Goal: Navigation & Orientation: Understand site structure

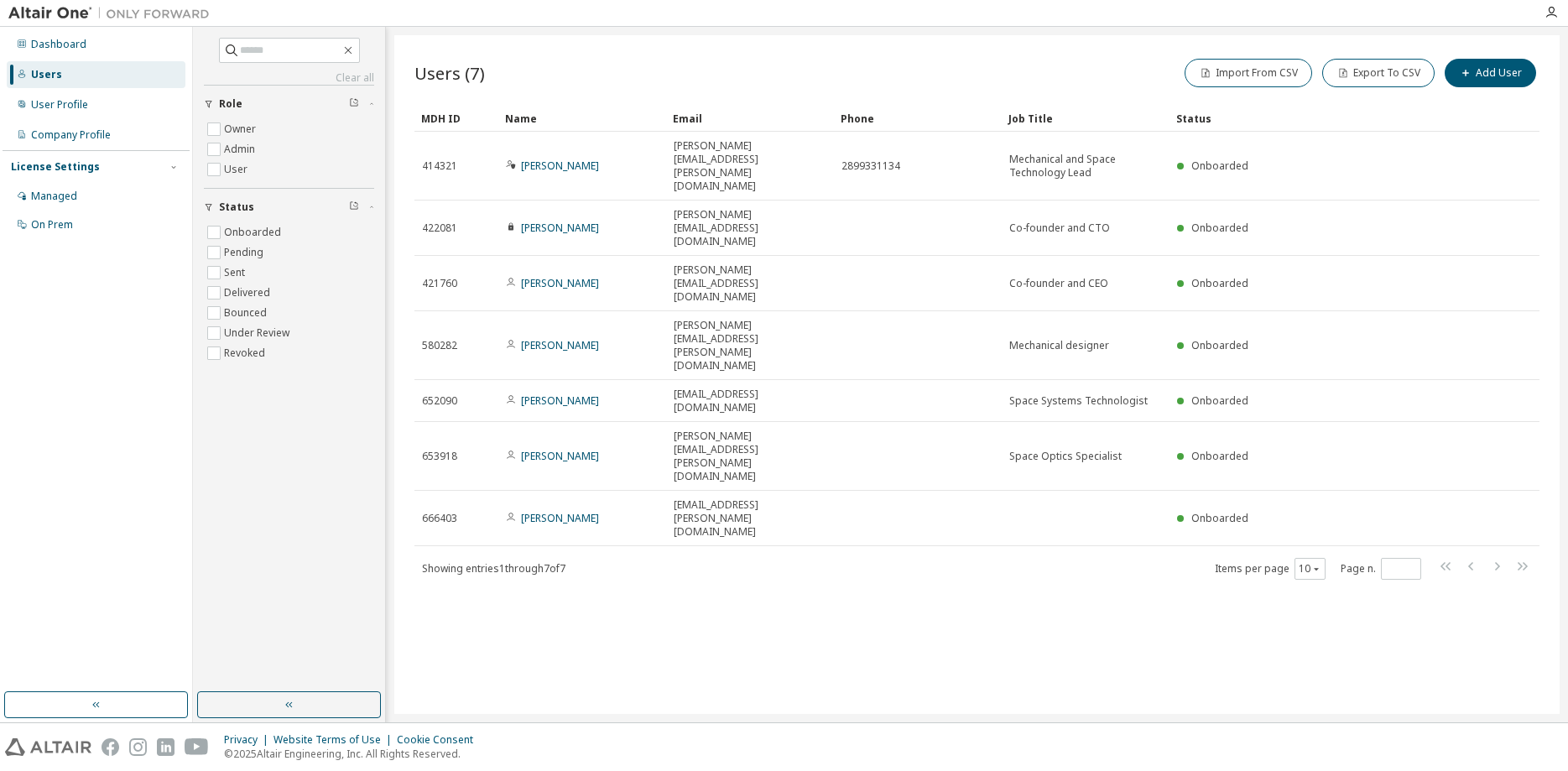
click at [66, 46] on div "Dashboard" at bounding box center [59, 44] width 55 height 14
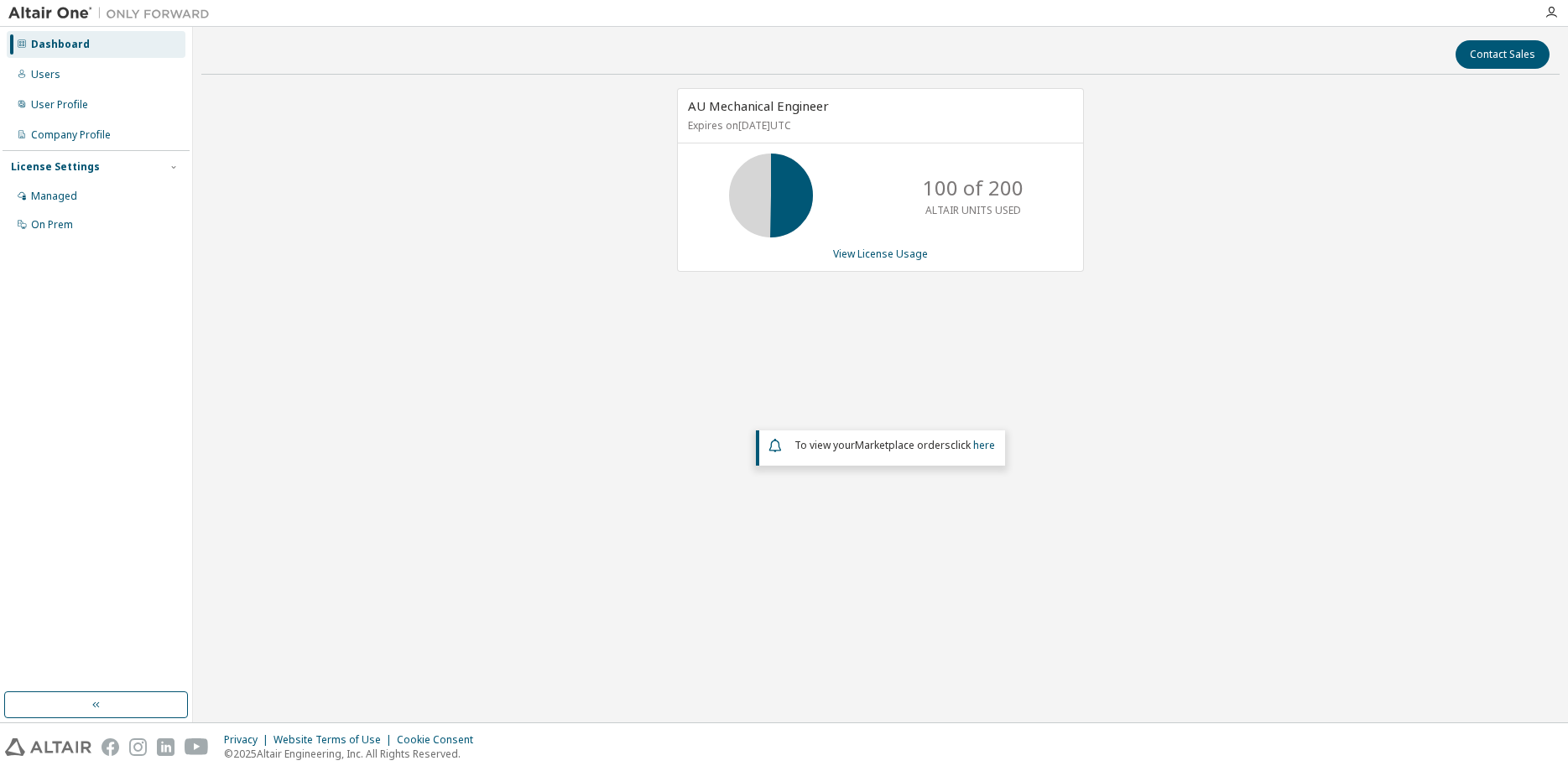
click at [55, 9] on img at bounding box center [114, 13] width 210 height 17
drag, startPoint x: 173, startPoint y: 6, endPoint x: 50, endPoint y: 45, distance: 129.0
click at [173, 14] on img at bounding box center [114, 13] width 210 height 17
click at [50, 71] on div "Users" at bounding box center [46, 75] width 29 height 14
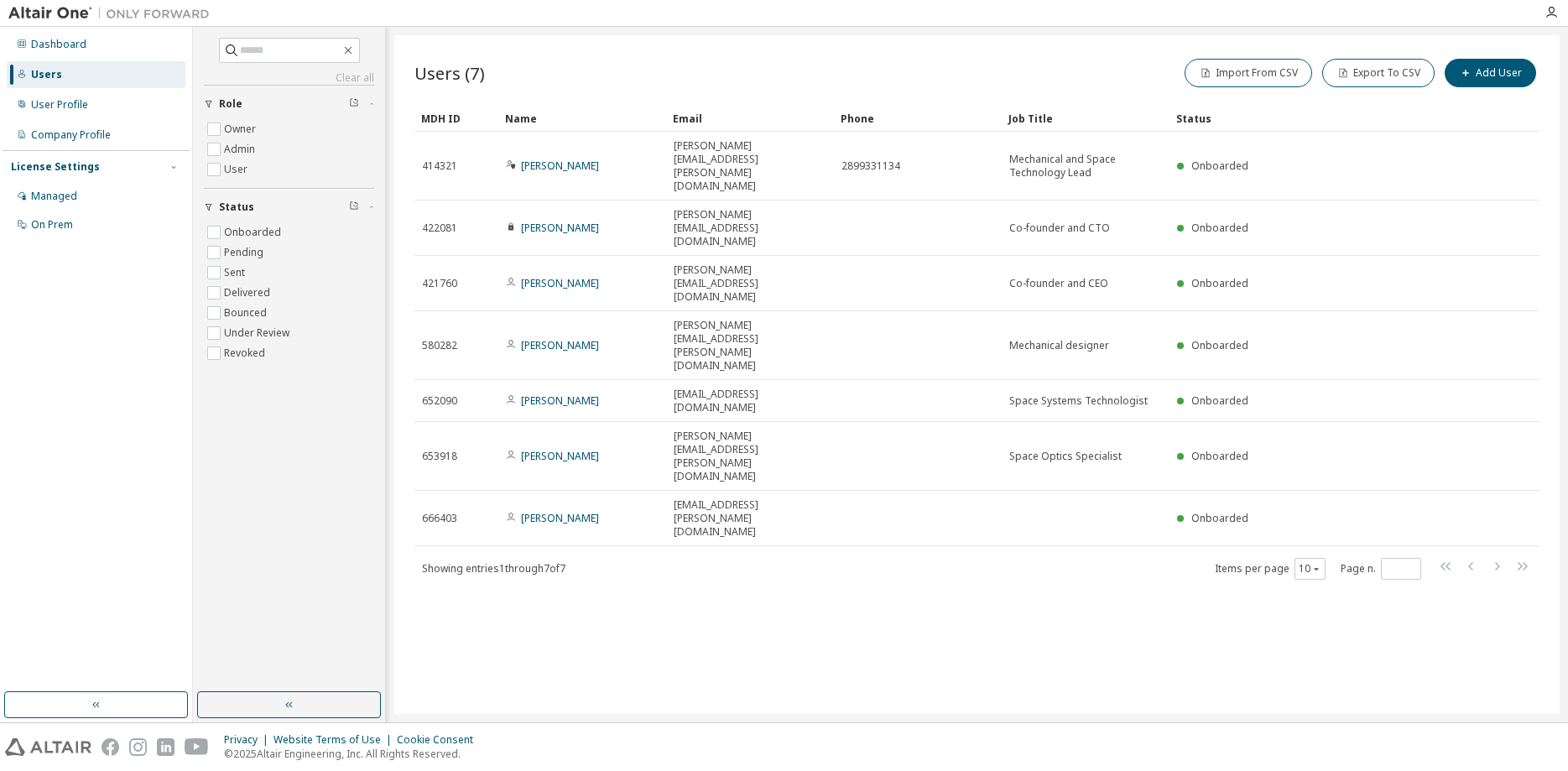
click at [55, 9] on img at bounding box center [114, 13] width 210 height 17
click at [81, 45] on div "Dashboard" at bounding box center [59, 44] width 55 height 14
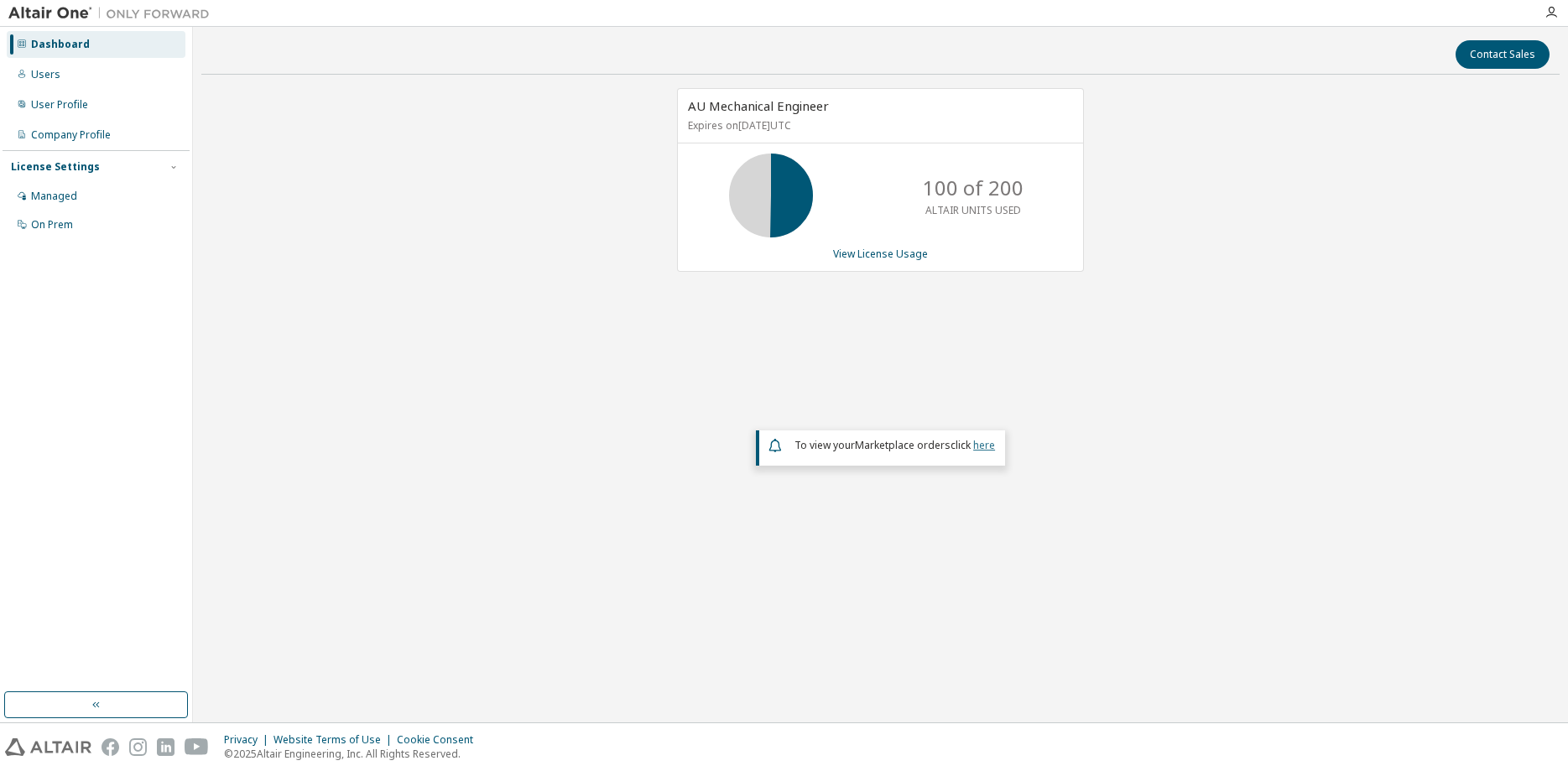
click at [979, 445] on link "here" at bounding box center [984, 445] width 22 height 15
click at [53, 219] on div "On Prem" at bounding box center [52, 225] width 42 height 14
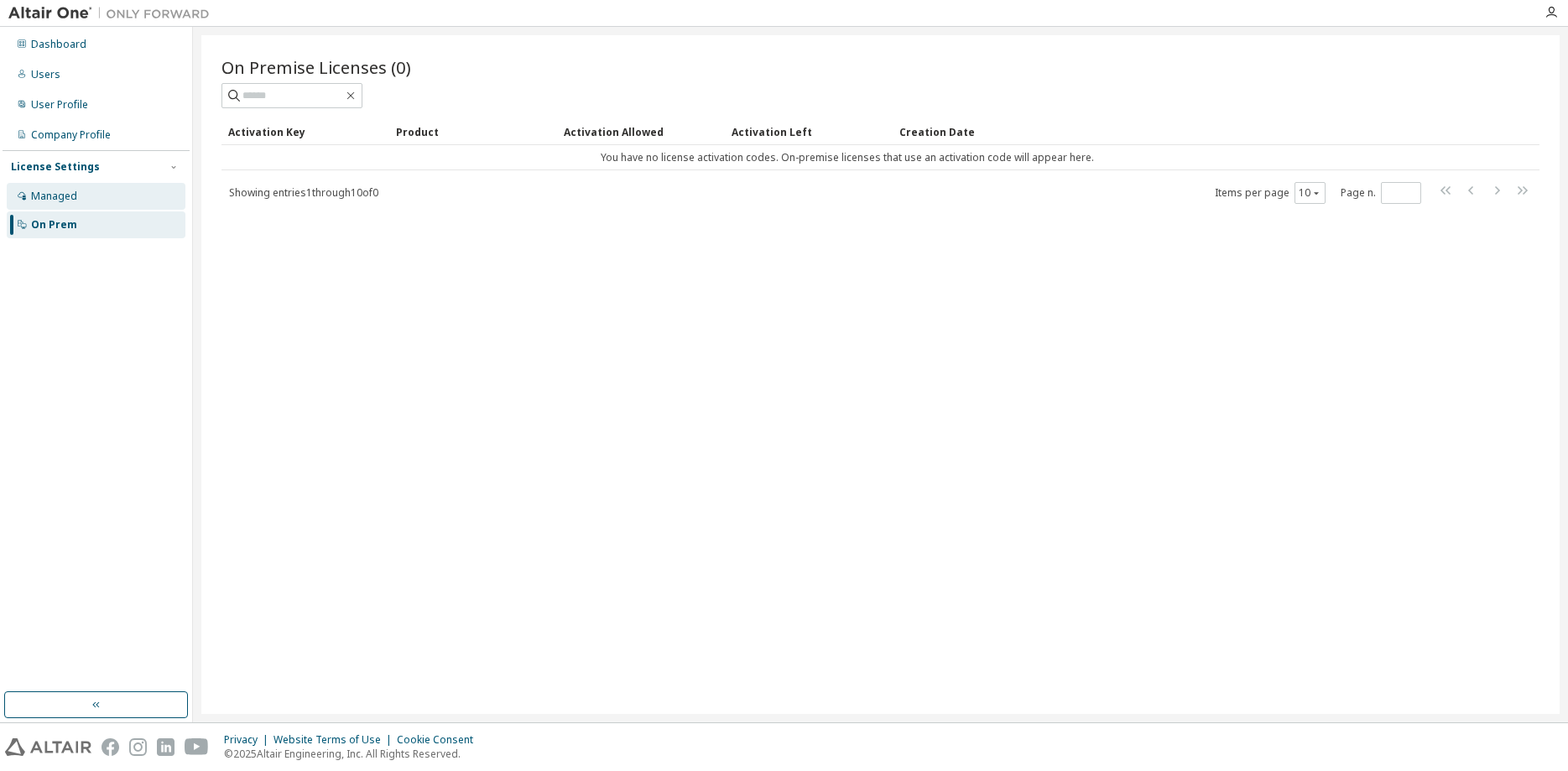
click at [53, 203] on div "Managed" at bounding box center [54, 196] width 46 height 14
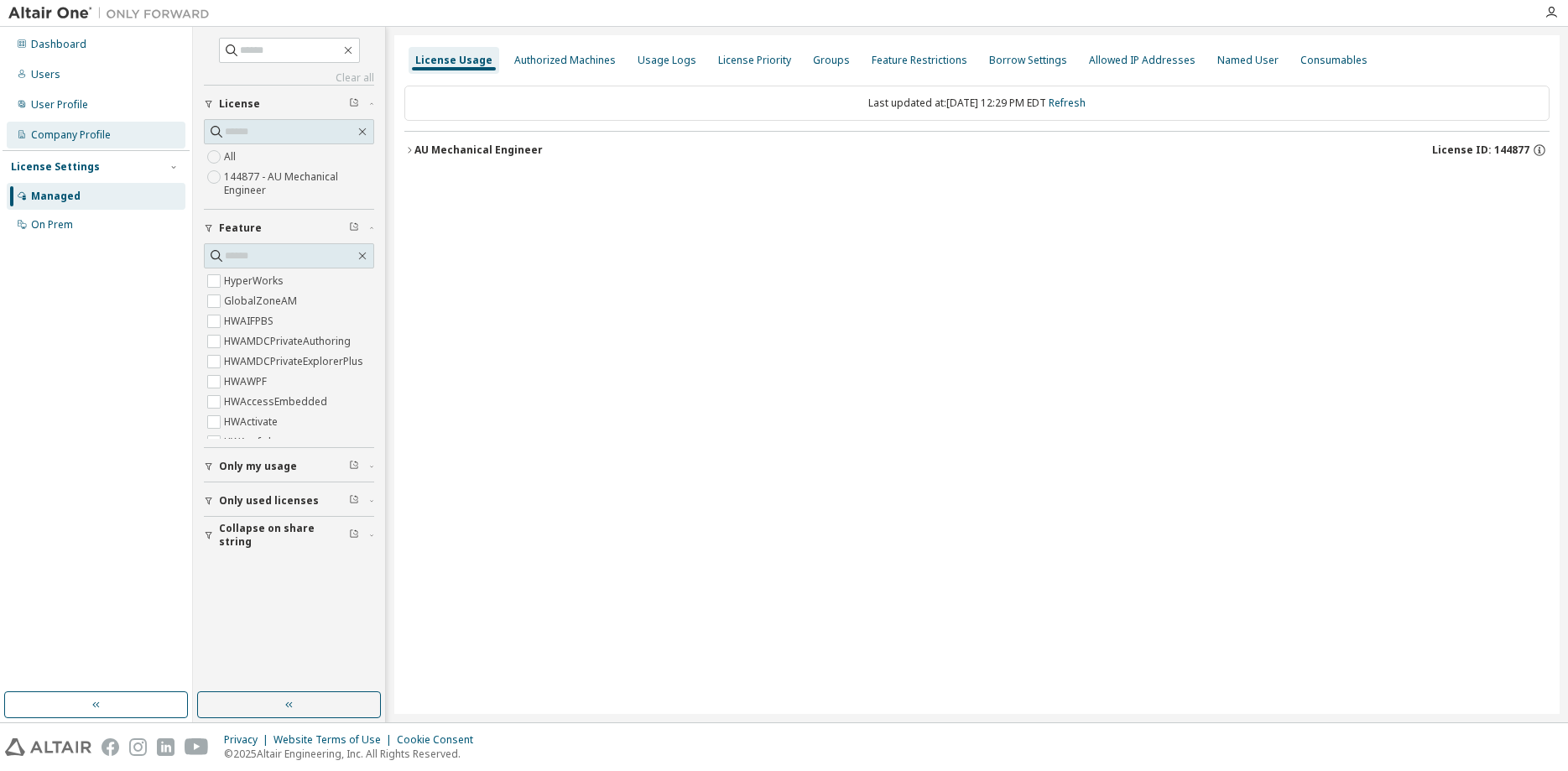
click at [47, 141] on div "Company Profile" at bounding box center [71, 136] width 80 height 14
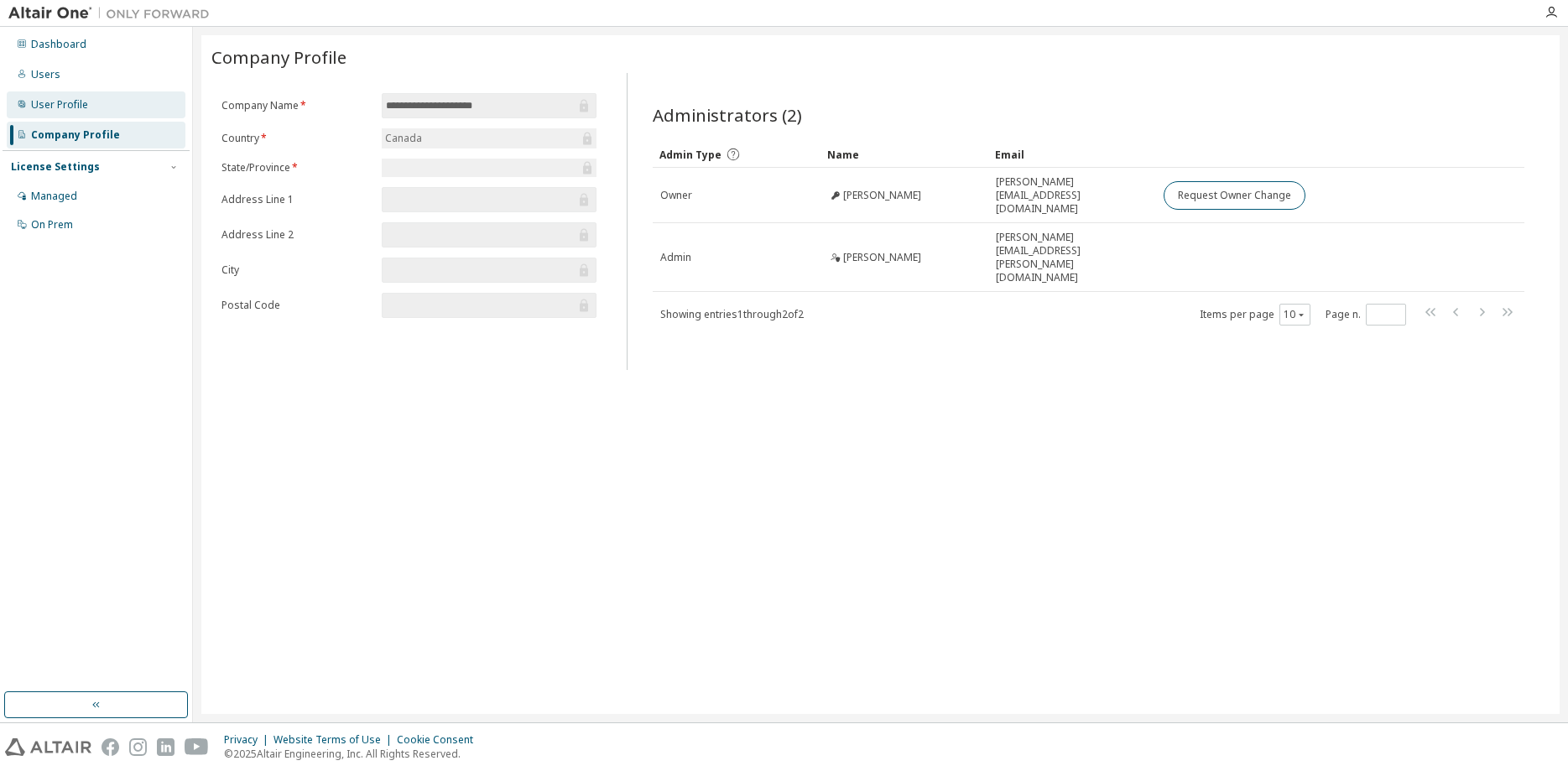
click at [111, 101] on div "User Profile" at bounding box center [96, 104] width 179 height 27
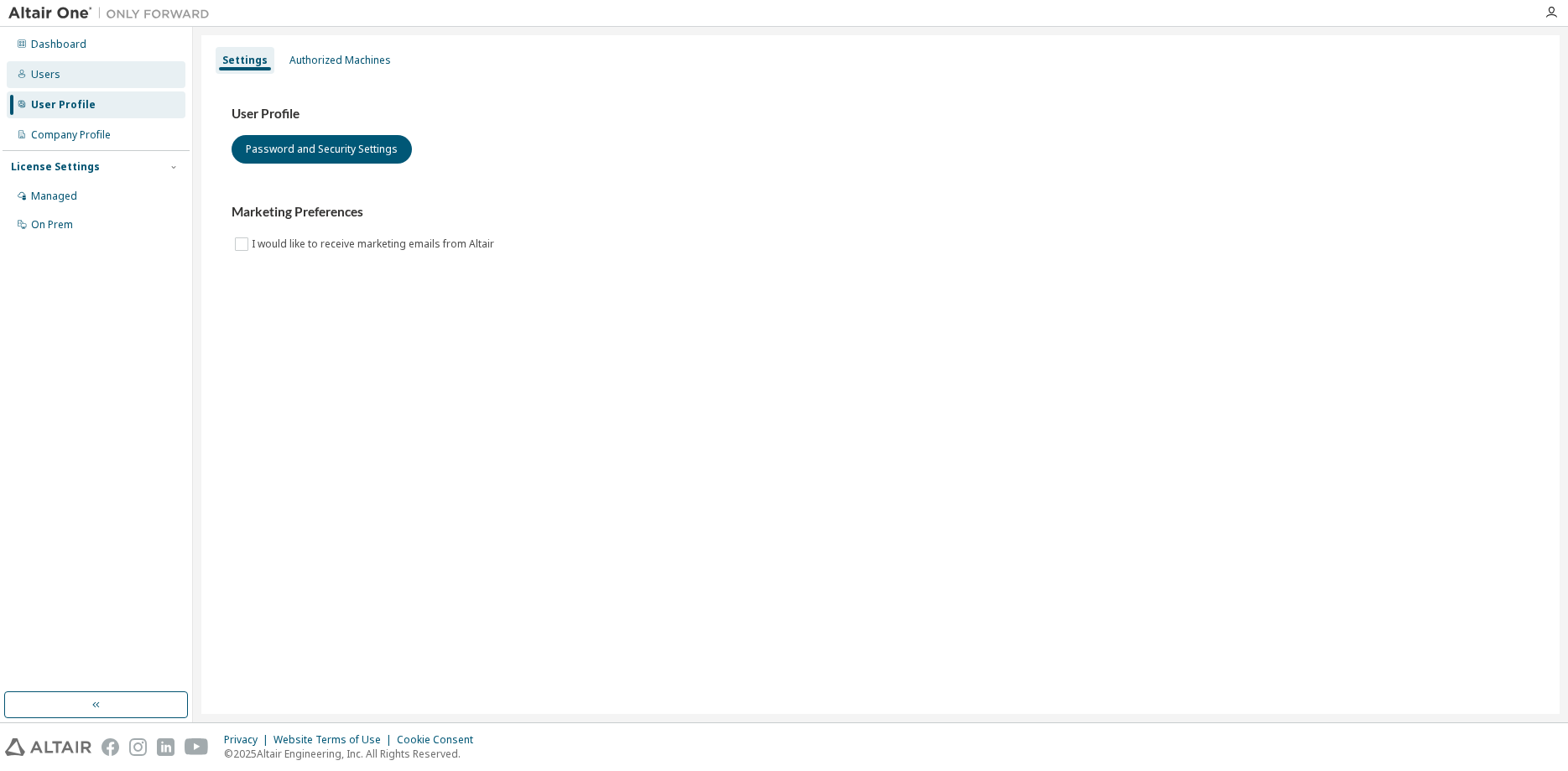
click at [66, 73] on div "Users" at bounding box center [96, 74] width 179 height 27
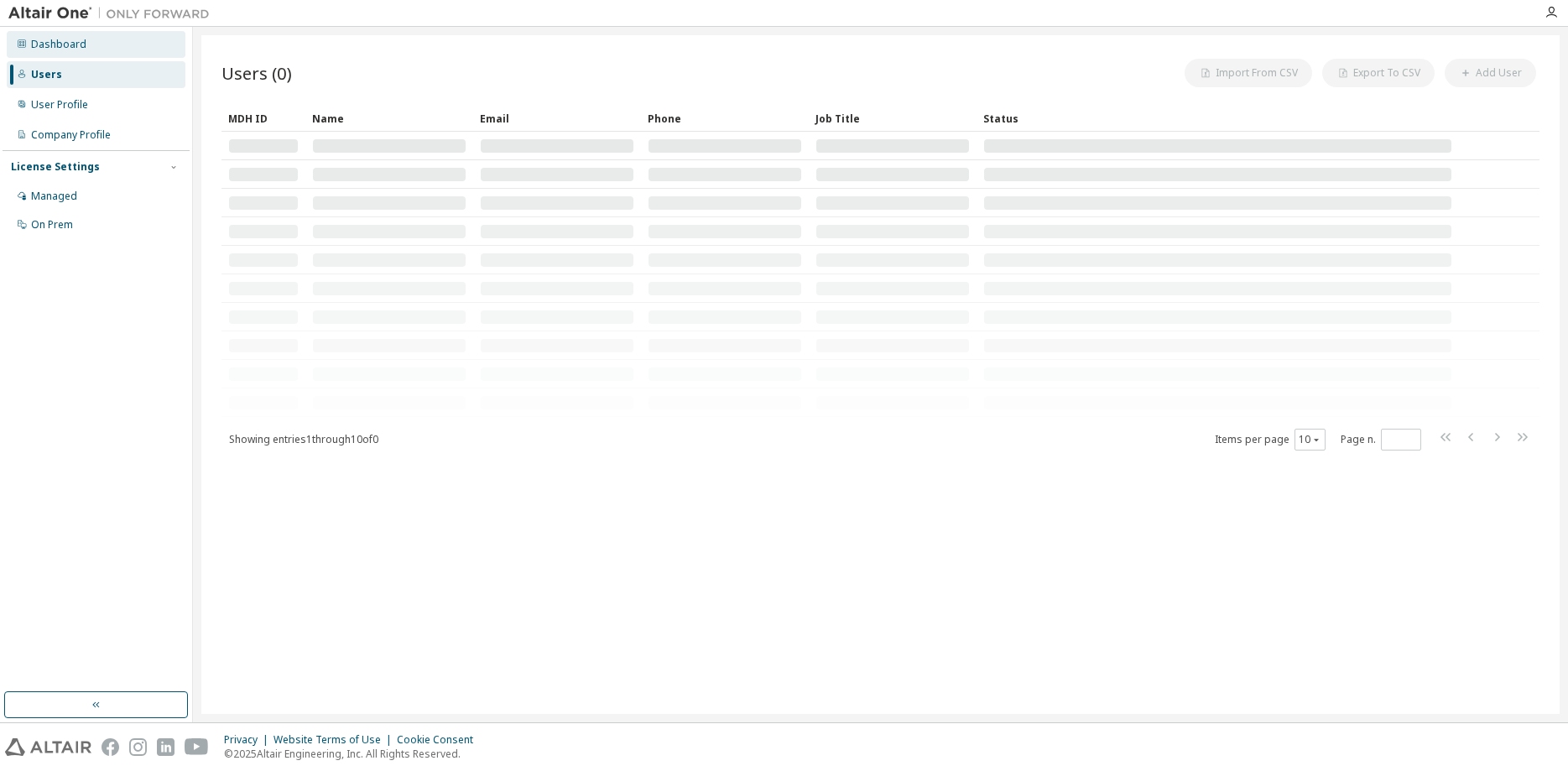
click at [66, 31] on div "Dashboard" at bounding box center [96, 44] width 179 height 27
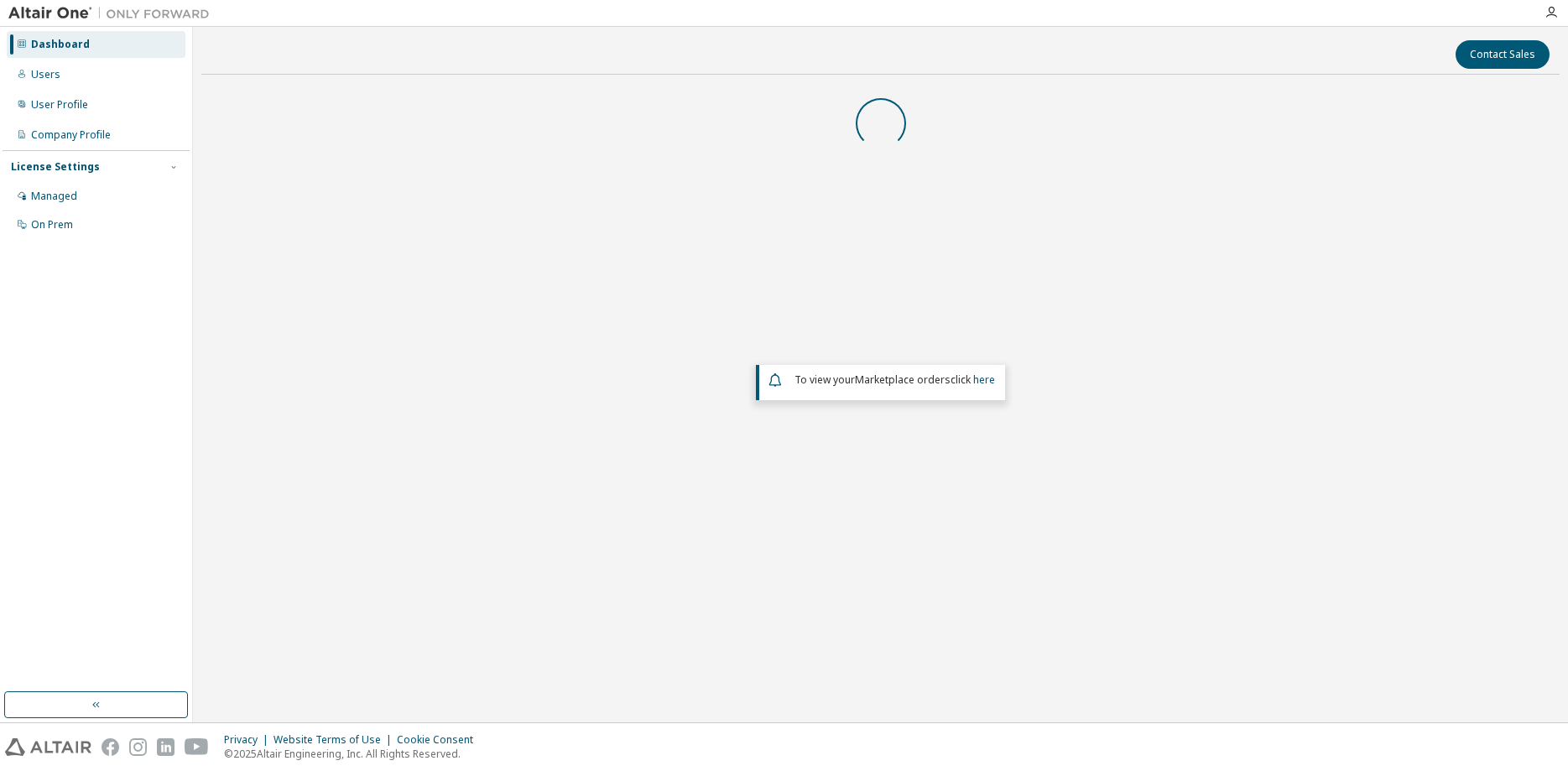
click at [66, 7] on img at bounding box center [114, 13] width 210 height 17
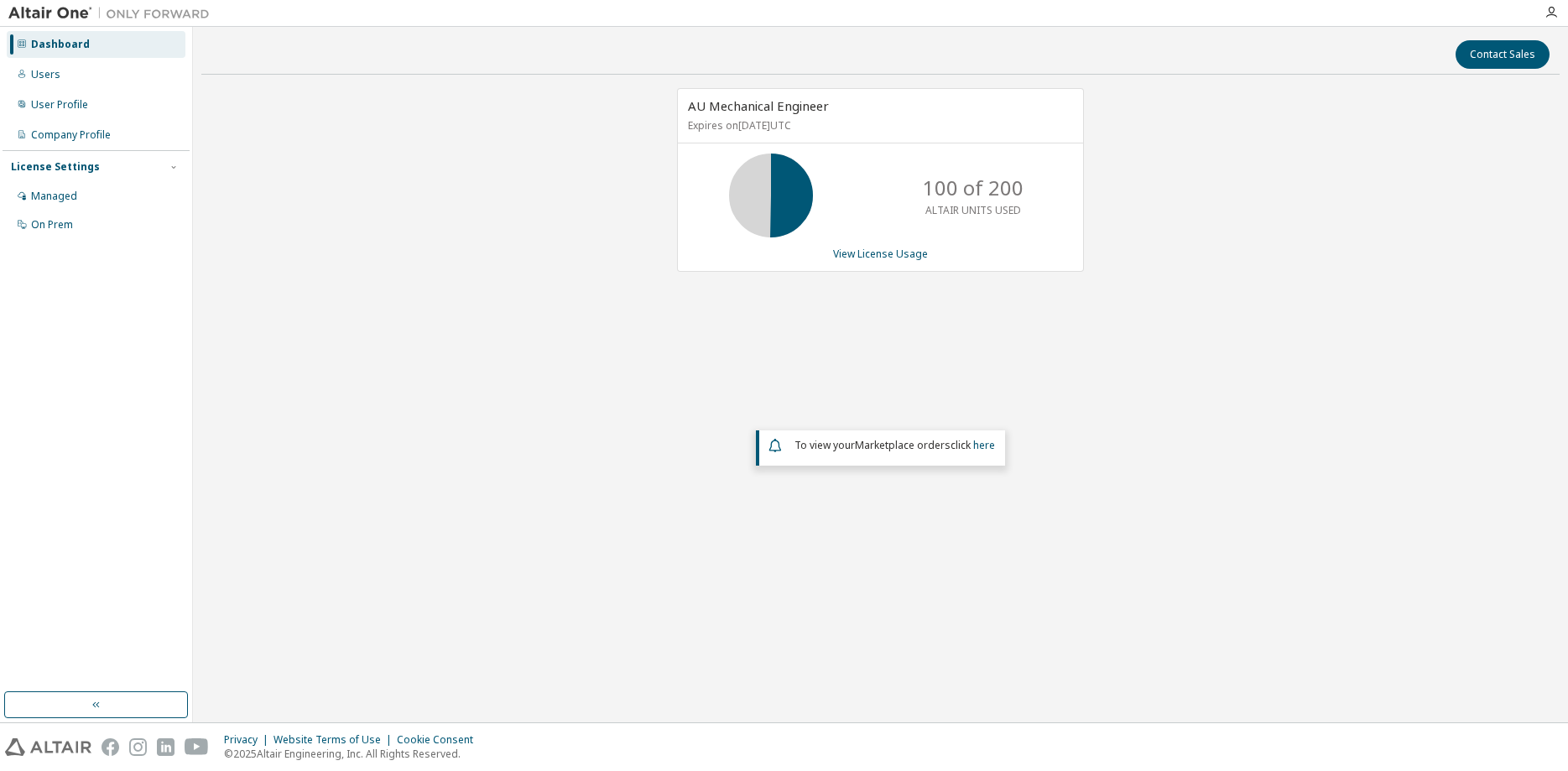
click at [148, 21] on img at bounding box center [114, 13] width 210 height 17
click at [477, 462] on div "AU Mechanical Engineer Expires on February 28, 2026 UTC 100 of 200 ALTAIR UNITS…" at bounding box center [880, 339] width 1358 height 501
